Goal: Navigation & Orientation: Find specific page/section

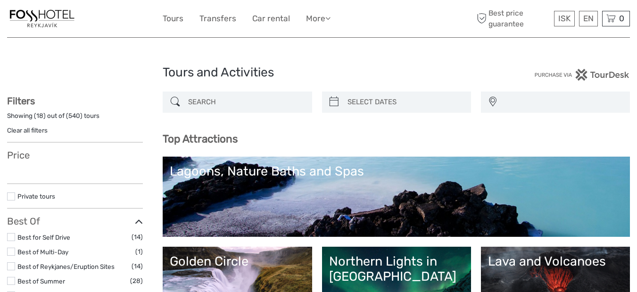
select select
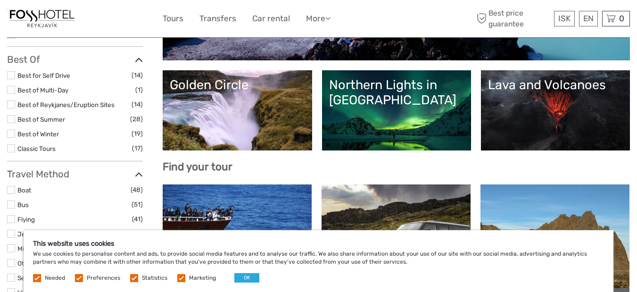
scroll to position [189, 0]
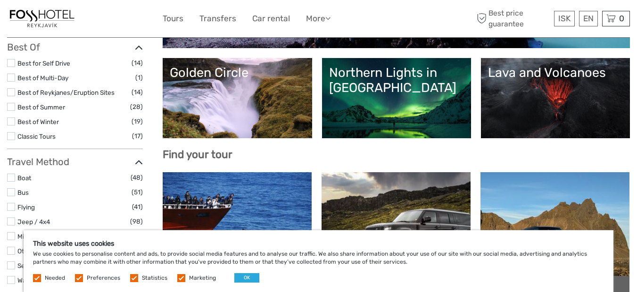
click at [179, 278] on label at bounding box center [181, 278] width 8 height 8
click at [0, 0] on input "checkbox" at bounding box center [0, 0] width 0 height 0
click at [132, 277] on label at bounding box center [134, 278] width 8 height 8
click at [0, 0] on input "checkbox" at bounding box center [0, 0] width 0 height 0
click at [78, 277] on label at bounding box center [79, 278] width 8 height 8
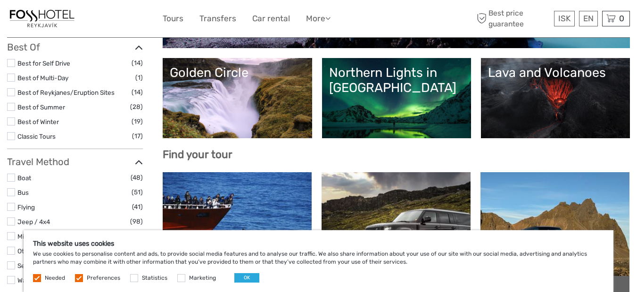
click at [0, 0] on input "checkbox" at bounding box center [0, 0] width 0 height 0
click at [239, 279] on button "OK" at bounding box center [246, 277] width 25 height 9
